Goal: Task Accomplishment & Management: Use online tool/utility

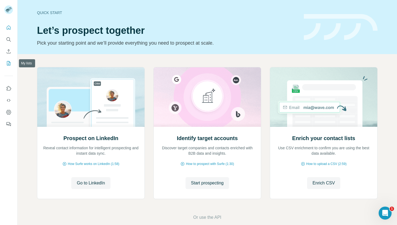
click at [9, 67] on button "My lists" at bounding box center [8, 63] width 9 height 10
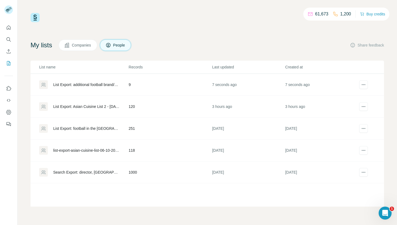
click at [98, 86] on div "List Export: additional football brand/sportswear companies [GEOGRAPHIC_DATA] -…" at bounding box center [86, 84] width 66 height 5
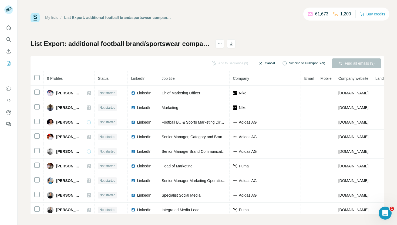
click at [268, 64] on button "Cancel" at bounding box center [267, 63] width 24 height 10
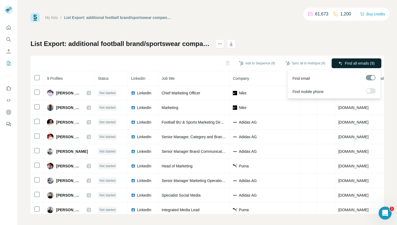
click at [357, 65] on span "Find all emails (9)" at bounding box center [360, 63] width 30 height 5
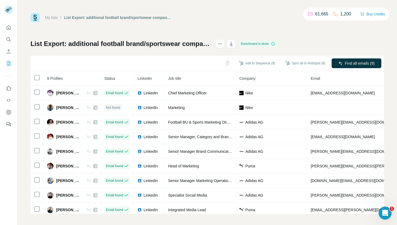
click at [265, 44] on div "List Export: additional football brand/sportswear companies middle east - 09/10…" at bounding box center [154, 43] width 247 height 9
click at [236, 44] on button "button" at bounding box center [231, 43] width 9 height 9
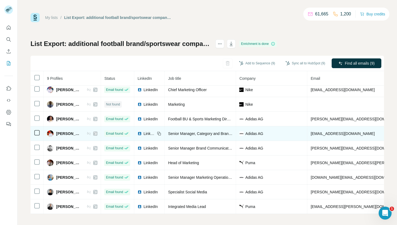
scroll to position [2, 0]
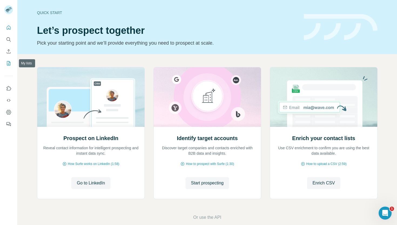
click at [7, 66] on button "My lists" at bounding box center [8, 63] width 9 height 10
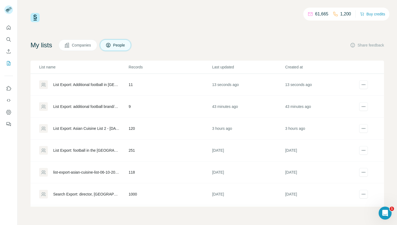
click at [98, 85] on div "List Export: Additional football in middle east list - 09/10/2025 13:09" at bounding box center [86, 84] width 66 height 5
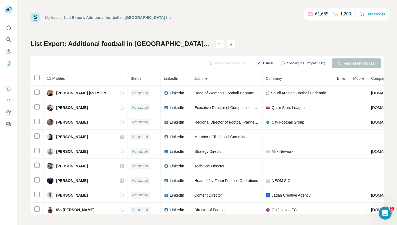
click at [266, 65] on button "Cancel" at bounding box center [265, 63] width 24 height 10
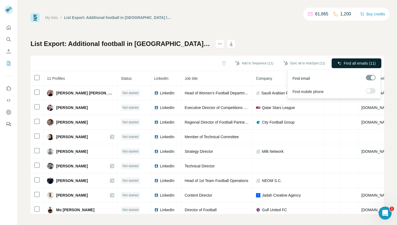
click at [350, 64] on span "Find all emails (11)" at bounding box center [360, 63] width 32 height 5
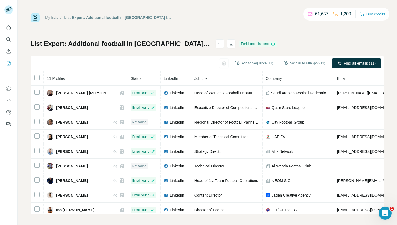
scroll to position [2, 0]
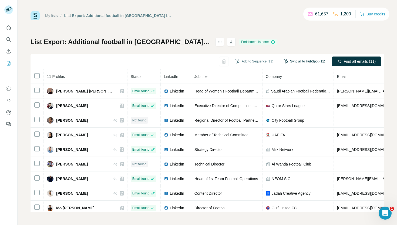
click at [309, 61] on button "Sync all to HubSpot (11)" at bounding box center [304, 61] width 49 height 8
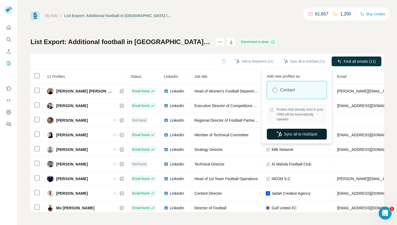
click at [296, 133] on button "Sync all to HubSpot" at bounding box center [297, 134] width 60 height 11
